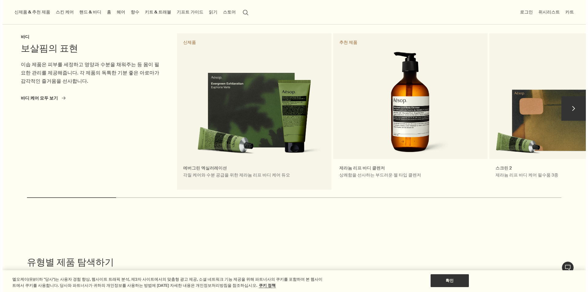
scroll to position [276, 0]
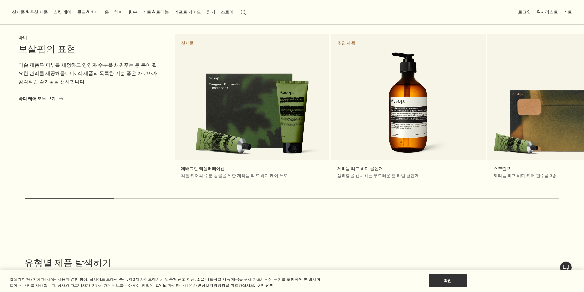
click at [216, 12] on link "읽기" at bounding box center [210, 12] width 11 height 8
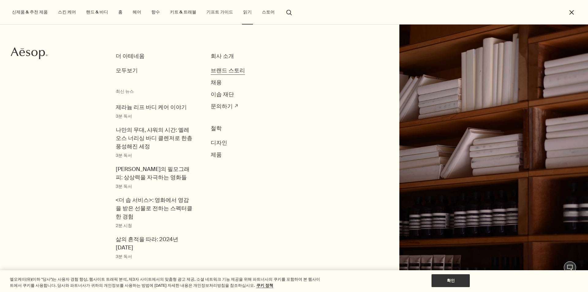
click at [234, 68] on span "브랜드 스토리" at bounding box center [228, 70] width 34 height 7
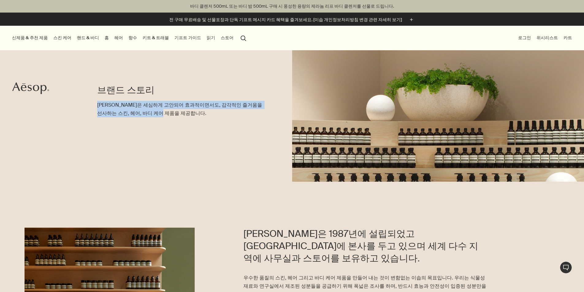
drag, startPoint x: 163, startPoint y: 112, endPoint x: 97, endPoint y: 107, distance: 65.4
click at [97, 107] on p "이솝은 세심하게 고안되어 효과적이면서도, 감각적인 즐거움을 선사하는 스킨, 헤어, 바디 케어 제품을 제공합니다." at bounding box center [182, 109] width 170 height 17
copy p "이솝은 세심하게 고안되어 효과적이면서도, 감각적인 즐거움을 선사하는 스킨, 헤어, 바디 케어 제품을 제공합니다."
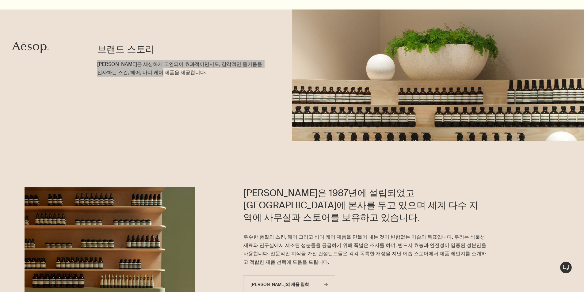
scroll to position [153, 0]
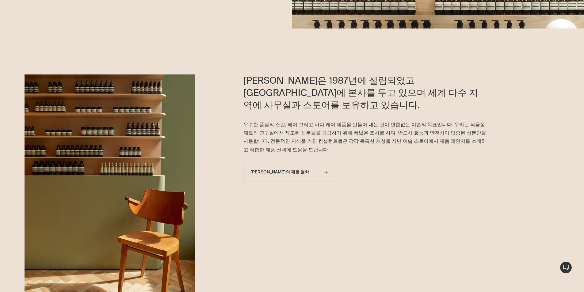
click at [281, 120] on p "우수한 품질의 스킨, 헤어 그리고 바디 케어 제품을 만들어 내는 것이 변함없는 이솝의 목표입니다. 우리는 식물성 재료와 연구실에서 제조된 성분…" at bounding box center [364, 136] width 243 height 33
click at [260, 120] on p "우수한 품질의 스킨, 헤어 그리고 바디 케어 제품을 만들어 내는 것이 변함없는 이솝의 목표입니다. 우리는 식물성 재료와 연구실에서 제조된 성분…" at bounding box center [364, 136] width 243 height 33
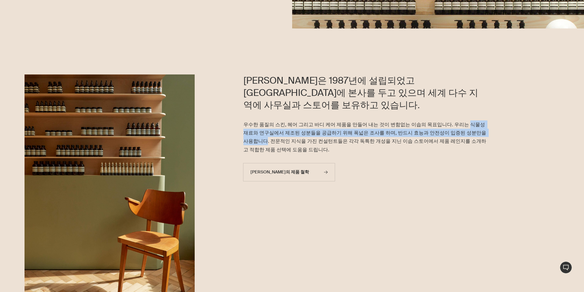
drag, startPoint x: 453, startPoint y: 112, endPoint x: 471, endPoint y: 123, distance: 20.9
click at [471, 123] on p "우수한 품질의 스킨, 헤어 그리고 바디 케어 제품을 만들어 내는 것이 변함없는 이솝의 목표입니다. 우리는 식물성 재료와 연구실에서 제조된 성분…" at bounding box center [364, 136] width 243 height 33
copy p "식물성 재료와 연구실에서 제조된 성분들을 공급하기 위해 폭넓은 조사를 하며, 반드시 효능과 안전성이 입증된 성분만을 사용합니다"
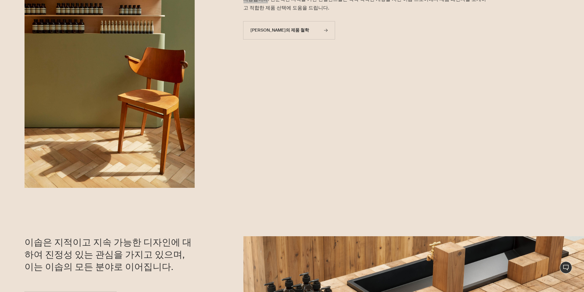
scroll to position [337, 0]
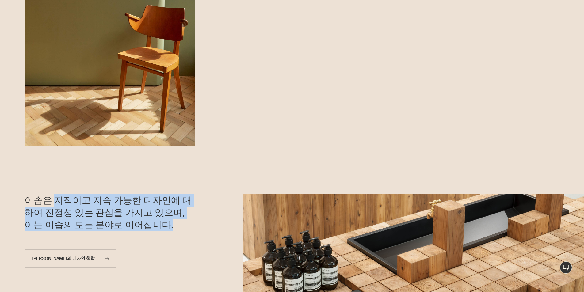
drag, startPoint x: 135, startPoint y: 224, endPoint x: 52, endPoint y: 199, distance: 87.3
click at [52, 199] on h2 "이솝은 지적이고 지속 가능한 디자인에 대하여 진정성 있는 관심을 가지고 있으며, 이는 이솝의 모든 분야로 이어집니다." at bounding box center [110, 212] width 170 height 37
copy h2 "지적이고 지속 가능한 디자인에 대하여 진정성 있는 관심을 가지고 있으며, 이는 이솝의 모든 분야로 이어집니다."
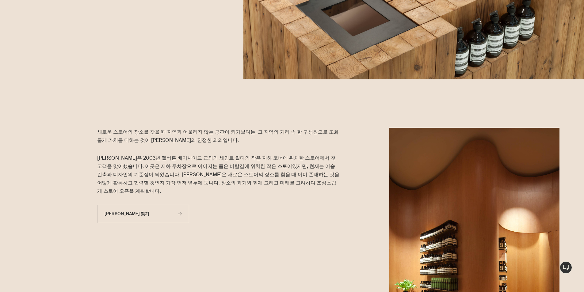
scroll to position [674, 0]
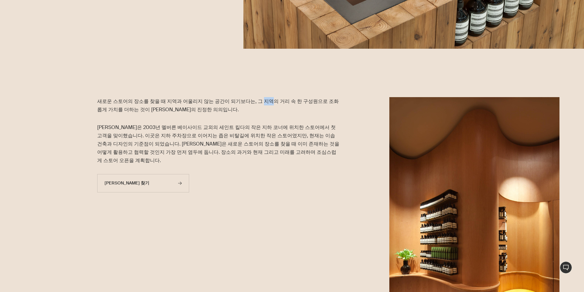
drag, startPoint x: 252, startPoint y: 101, endPoint x: 258, endPoint y: 108, distance: 8.5
click at [259, 100] on p "새로운 스토어의 장소를 찾을 때 지역과 어울리지 않는 공간이 되기보다는, 그 지역의 거리 속 한 구성원으로 조화롭게 가치를 더하는 것이 이솝의…" at bounding box center [218, 105] width 243 height 17
click at [257, 110] on p "새로운 스토어의 장소를 찾을 때 지역과 어울리지 않는 공간이 되기보다는, 그 지역의 거리 속 한 구성원으로 조화롭게 가치를 더하는 것이 이솝의…" at bounding box center [218, 105] width 243 height 17
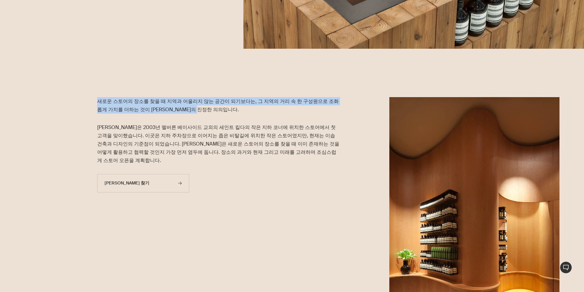
drag, startPoint x: 98, startPoint y: 100, endPoint x: 211, endPoint y: 108, distance: 113.1
click at [211, 108] on p "새로운 스토어의 장소를 찾을 때 지역과 어울리지 않는 공간이 되기보다는, 그 지역의 거리 속 한 구성원으로 조화롭게 가치를 더하는 것이 이솝의…" at bounding box center [218, 105] width 243 height 17
copy p "새로운 스토어의 장소를 찾을 때 지역과 어울리지 않는 공간이 되기보다는, 그 지역의 거리 속 한 구성원으로 조화롭게 가치를 더하는 것이 이솝의…"
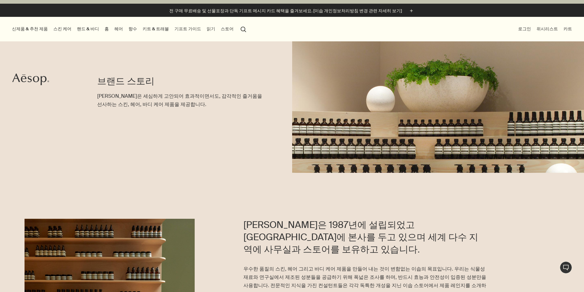
scroll to position [0, 0]
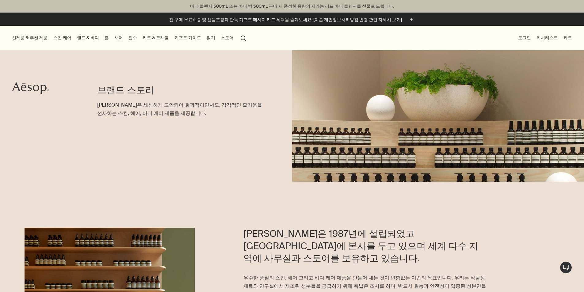
click at [170, 117] on p "이솝은 세심하게 고안되어 효과적이면서도, 감각적인 즐거움을 선사하는 스킨, 헤어, 바디 케어 제품을 제공합니다." at bounding box center [182, 109] width 170 height 17
